Goal: Book appointment/travel/reservation

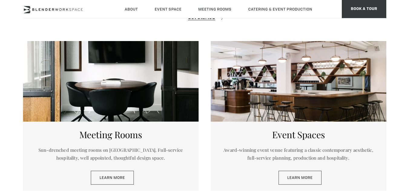
scroll to position [290, 0]
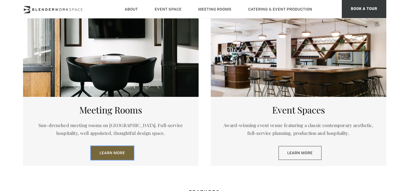
click at [123, 151] on link "Learn More" at bounding box center [112, 153] width 43 height 14
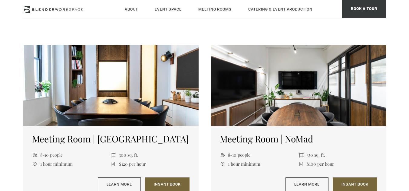
scroll to position [399, 0]
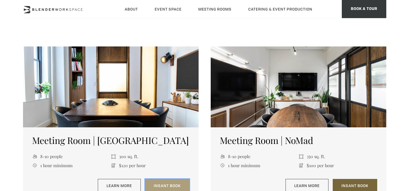
click at [174, 185] on link "Insant Book" at bounding box center [167, 186] width 44 height 14
